Goal: Check status: Check status

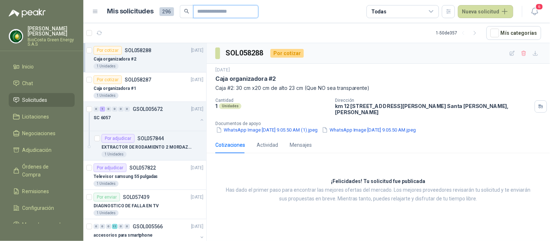
click at [214, 10] on input "text" at bounding box center [223, 11] width 51 height 12
type input "*****"
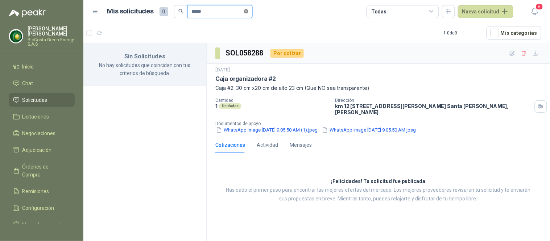
click at [248, 13] on span at bounding box center [246, 11] width 4 height 7
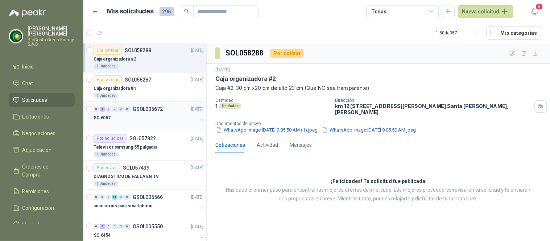
click at [162, 122] on div at bounding box center [146, 125] width 104 height 6
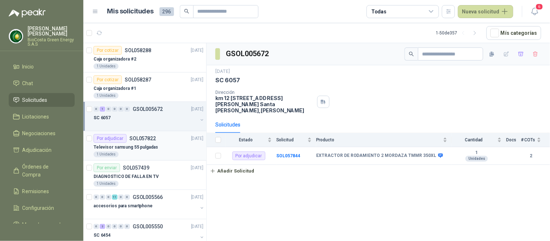
click at [151, 150] on p "Televisor samsung 55 pulgadas" at bounding box center [126, 147] width 65 height 7
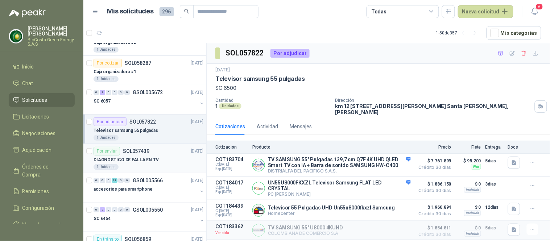
scroll to position [92, 0]
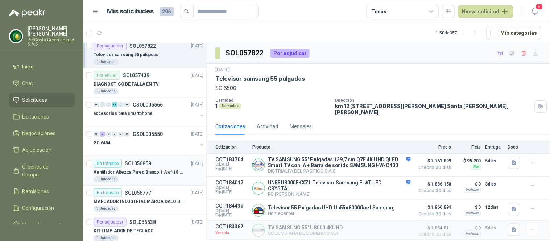
click at [155, 162] on div "En [PERSON_NAME] SOL056859 [DATE]" at bounding box center [149, 163] width 110 height 9
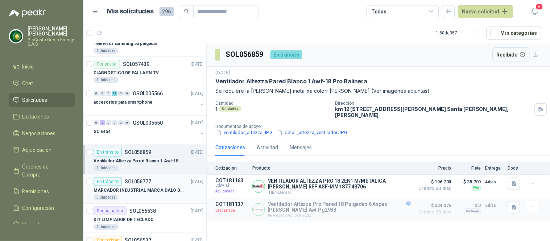
scroll to position [105, 0]
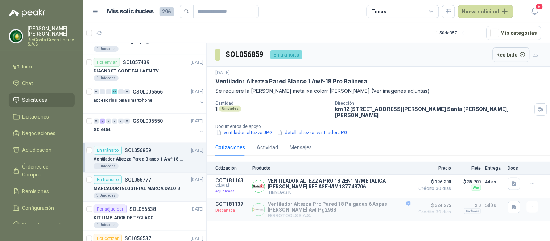
click at [158, 184] on div "MARCADOR INDUSTRIAL MARCA DALO BLANCO" at bounding box center [149, 188] width 110 height 9
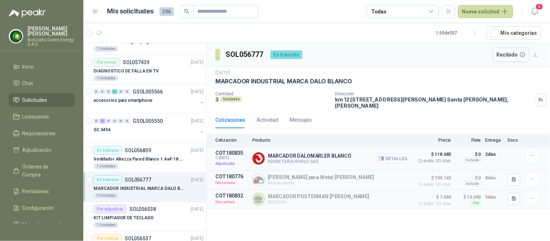
click at [397, 156] on button "Detalles" at bounding box center [394, 159] width 34 height 10
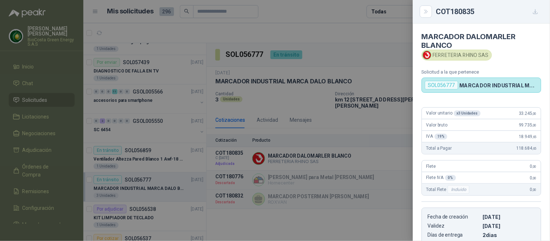
click at [374, 74] on div at bounding box center [275, 120] width 550 height 241
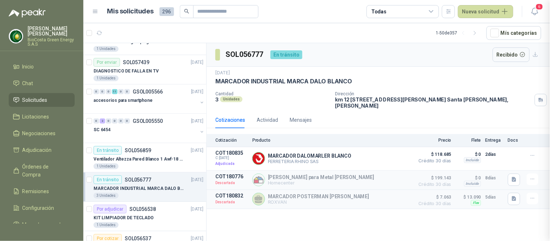
scroll to position [124, 0]
